Goal: Find specific page/section: Find specific page/section

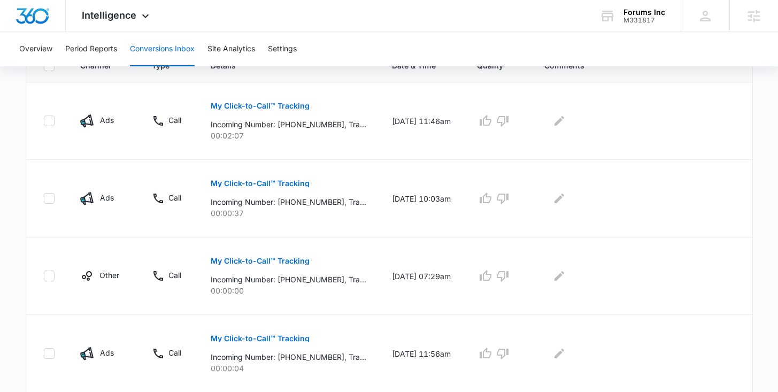
scroll to position [259, 0]
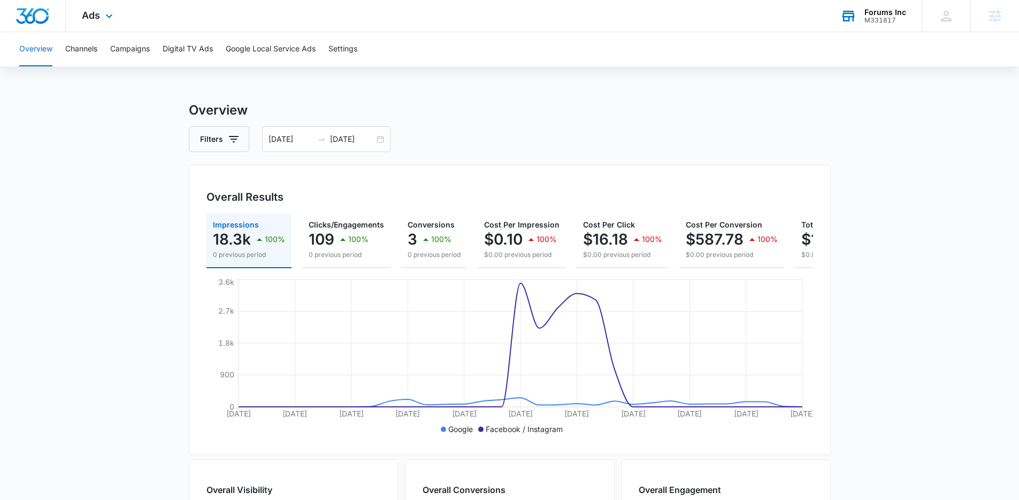
click at [881, 23] on div "M331817" at bounding box center [886, 20] width 42 height 7
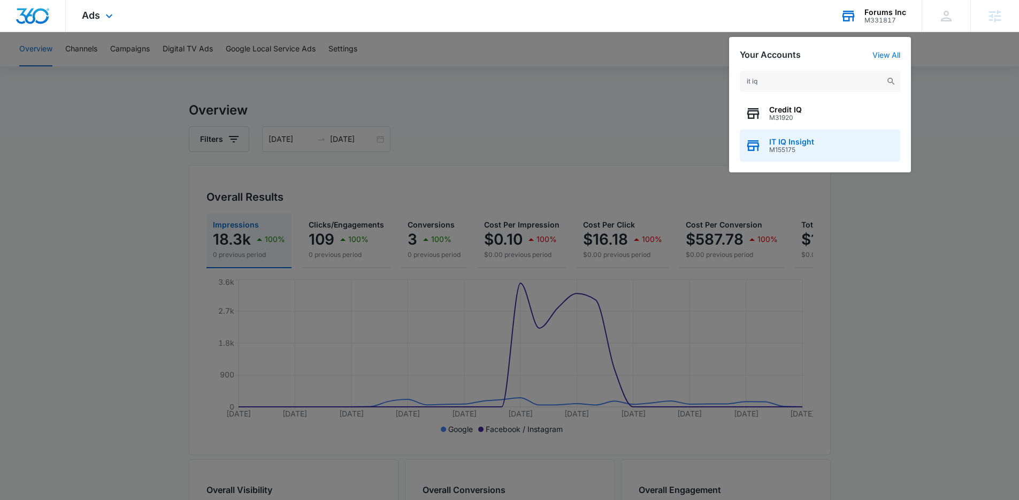
type input "it iq"
click at [813, 136] on div "IT IQ Insight M155175" at bounding box center [820, 145] width 161 height 32
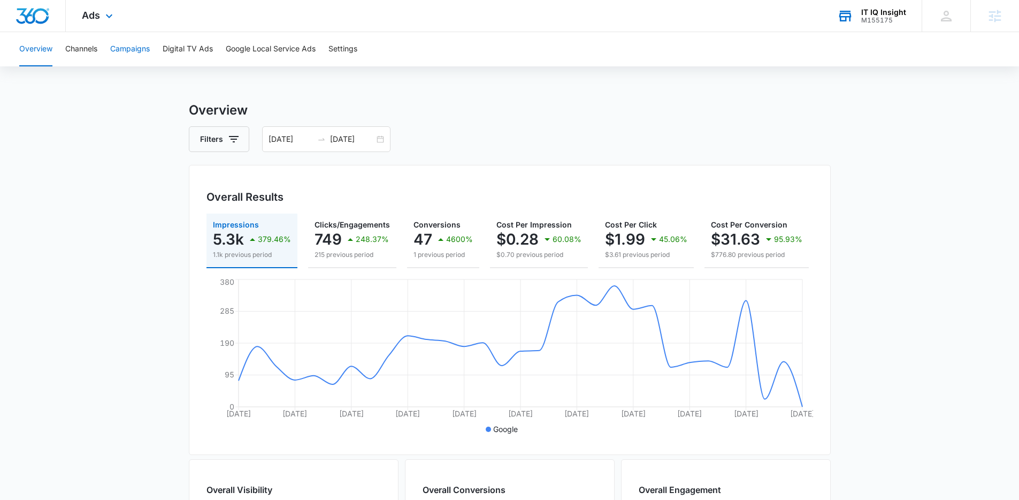
click at [127, 51] on button "Campaigns" at bounding box center [130, 49] width 40 height 34
